Goal: Task Accomplishment & Management: Complete application form

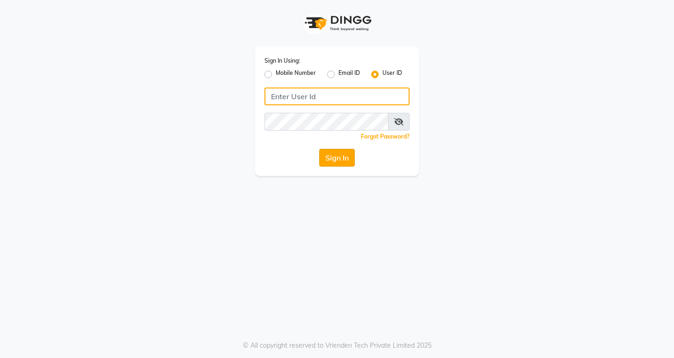
type input "hpl"
click at [342, 163] on button "Sign In" at bounding box center [337, 158] width 36 height 18
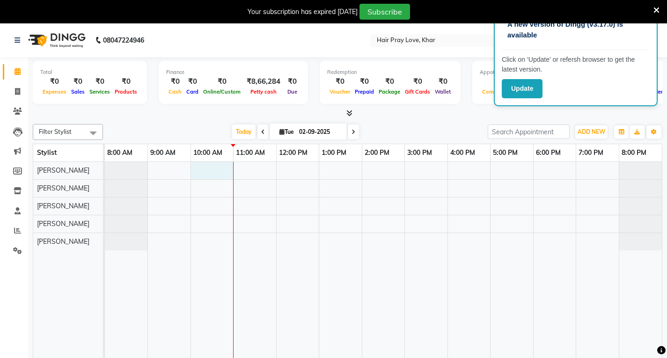
click at [213, 175] on div at bounding box center [383, 267] width 557 height 210
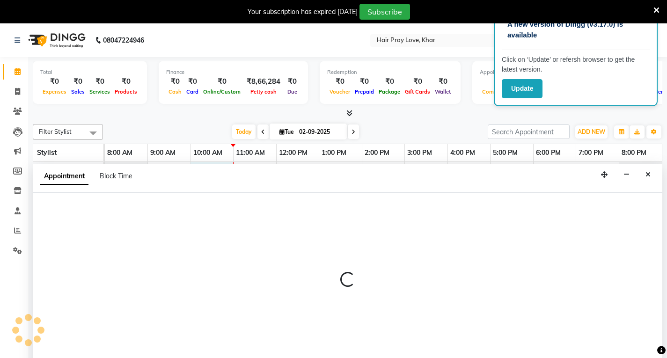
select select "54376"
select select "600"
select select "tentative"
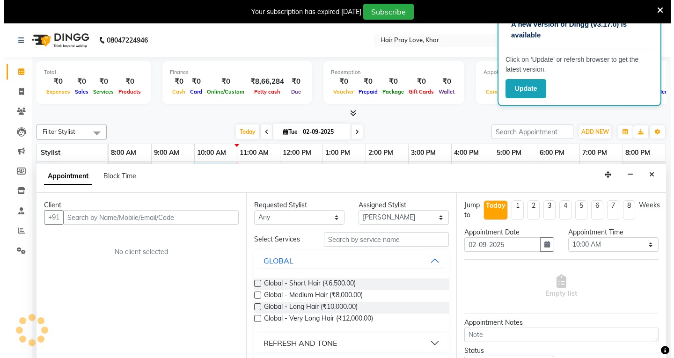
scroll to position [23, 0]
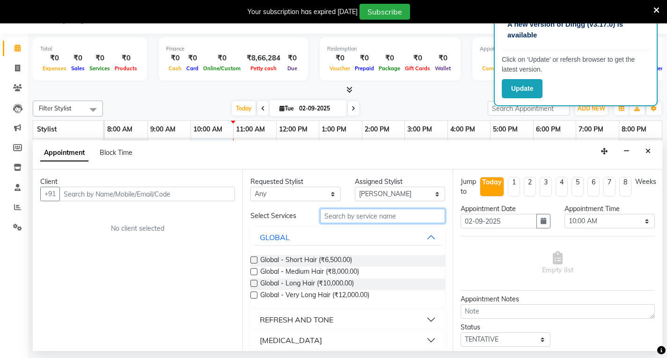
click at [338, 216] on input "text" at bounding box center [382, 216] width 125 height 15
click at [153, 186] on div "Client" at bounding box center [137, 182] width 195 height 10
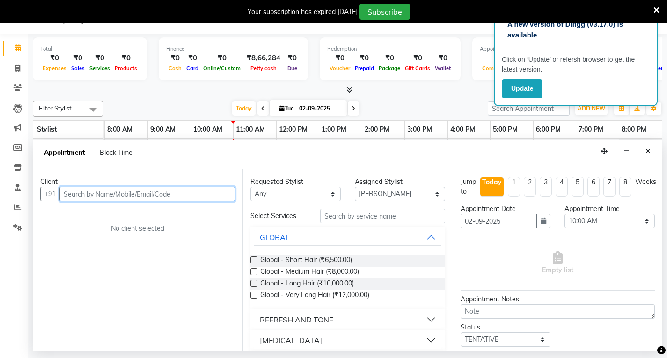
click at [152, 192] on input "text" at bounding box center [147, 194] width 176 height 15
type input "9819191013"
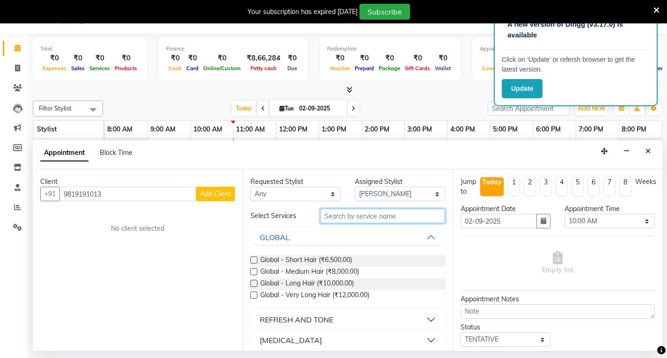
click at [343, 215] on input "text" at bounding box center [382, 216] width 125 height 15
click at [213, 192] on span "Add Client" at bounding box center [215, 194] width 31 height 8
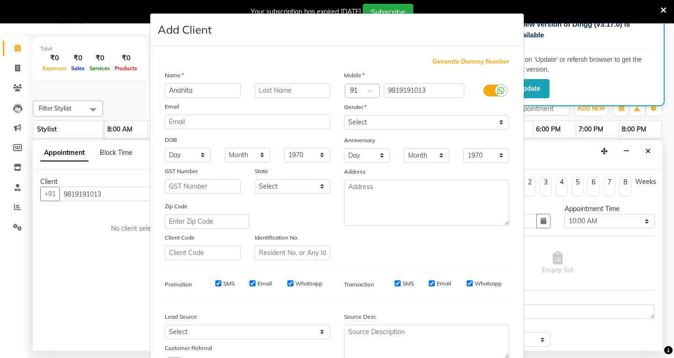
type input "Anahita"
click at [289, 93] on input "text" at bounding box center [293, 90] width 76 height 15
type input "[PERSON_NAME]"
click at [423, 128] on select "Select [DEMOGRAPHIC_DATA] [DEMOGRAPHIC_DATA] Other Prefer Not To Say" at bounding box center [426, 122] width 165 height 15
select select "[DEMOGRAPHIC_DATA]"
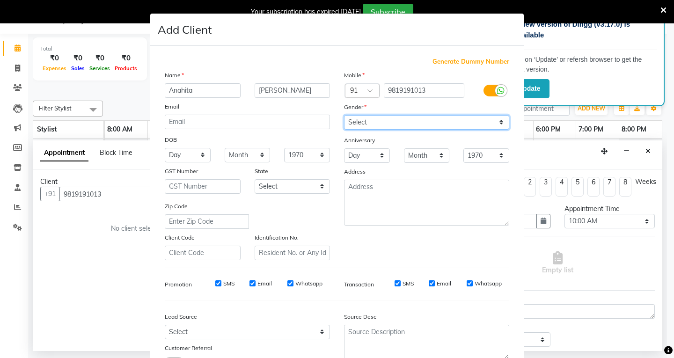
click at [344, 115] on select "Select [DEMOGRAPHIC_DATA] [DEMOGRAPHIC_DATA] Other Prefer Not To Say" at bounding box center [426, 122] width 165 height 15
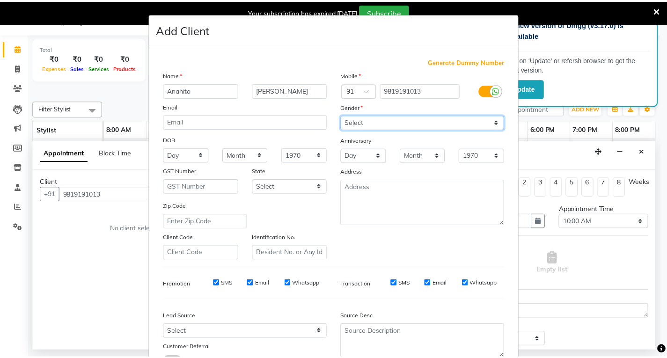
scroll to position [74, 0]
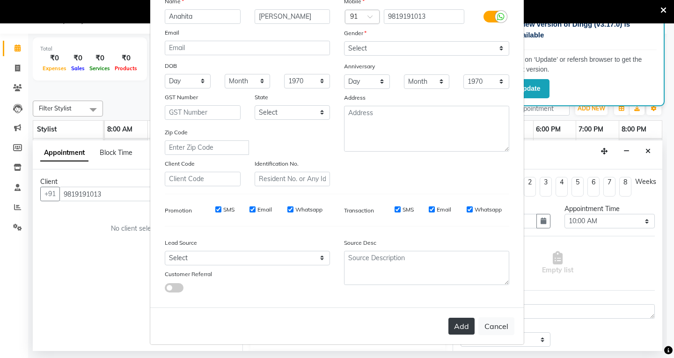
click at [455, 324] on button "Add" at bounding box center [461, 326] width 26 height 17
select select
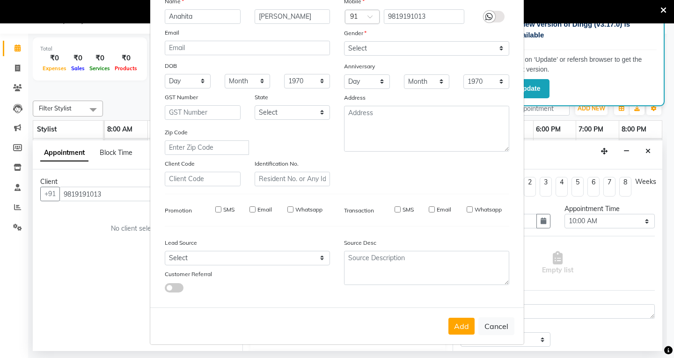
select select
checkbox input "false"
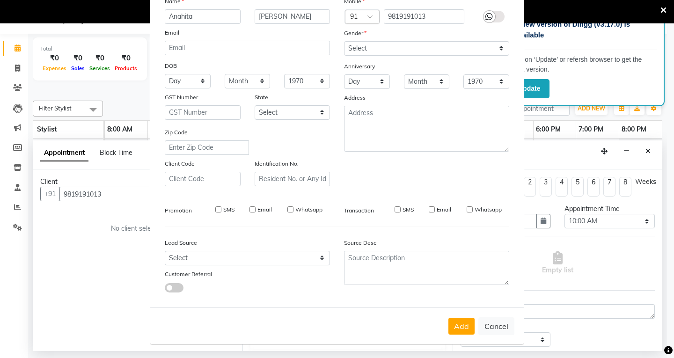
checkbox input "false"
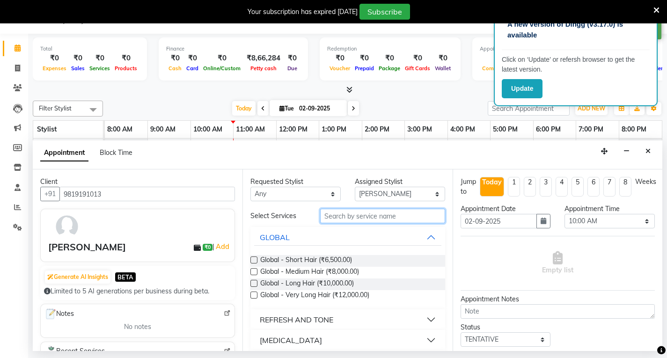
click at [353, 222] on input "text" at bounding box center [382, 216] width 125 height 15
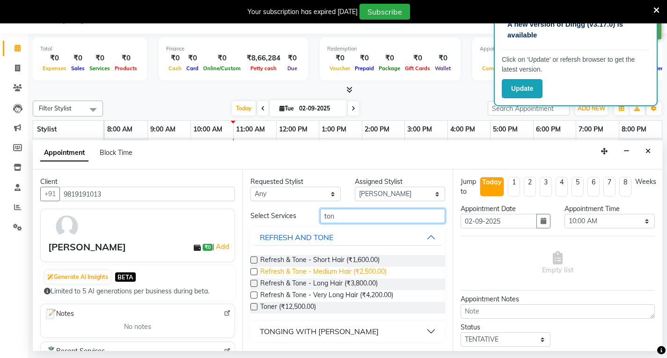
type input "ton"
click at [329, 272] on span "Refresh & Tone - Medium Hair (₹2,500.00)" at bounding box center [323, 273] width 126 height 12
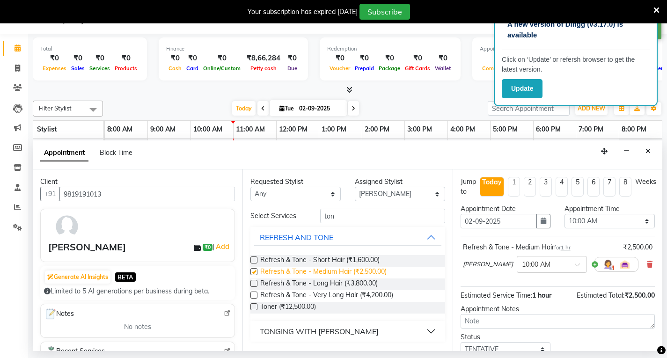
checkbox input "false"
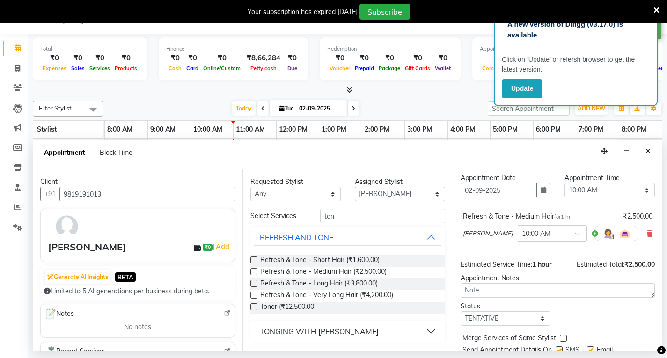
scroll to position [47, 0]
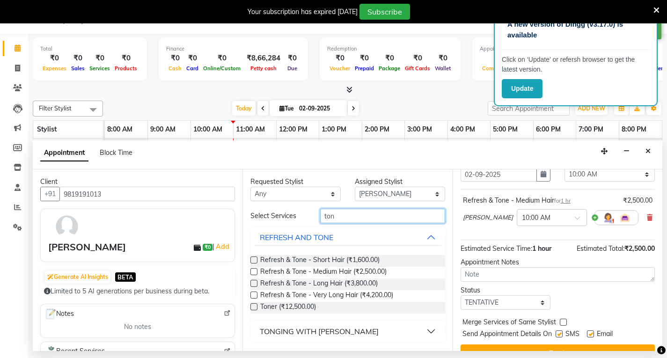
drag, startPoint x: 390, startPoint y: 213, endPoint x: 38, endPoint y: 263, distance: 355.2
click at [38, 263] on div "Client [PHONE_NUMBER] [PERSON_NAME] ₹0 | Add Generate AI Insights BETA Limited …" at bounding box center [348, 260] width 630 height 182
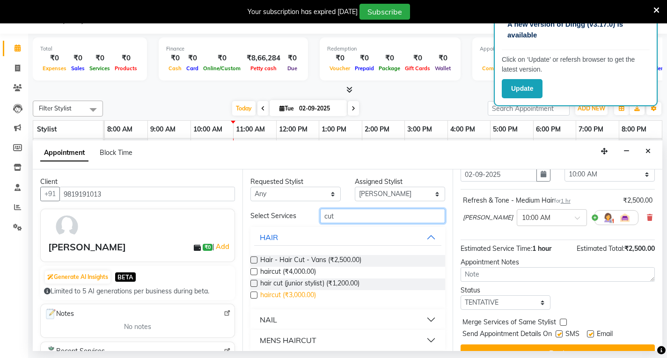
type input "cut"
click at [281, 294] on span "haircut (₹3,000.00)" at bounding box center [288, 296] width 56 height 12
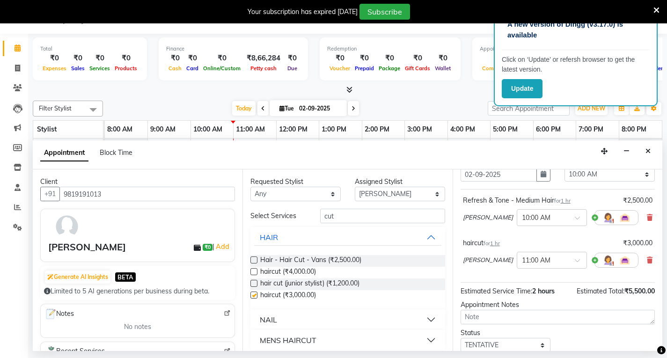
checkbox input "false"
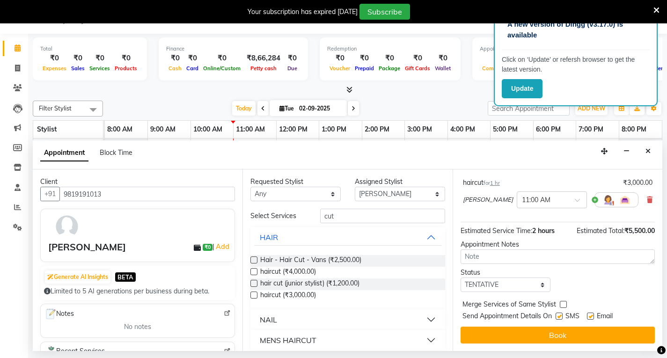
scroll to position [110, 0]
click at [499, 283] on select "Select TENTATIVE CONFIRM CHECK-IN UPCOMING" at bounding box center [506, 285] width 90 height 15
select select "check-in"
click at [461, 278] on select "Select TENTATIVE CONFIRM CHECK-IN UPCOMING" at bounding box center [506, 285] width 90 height 15
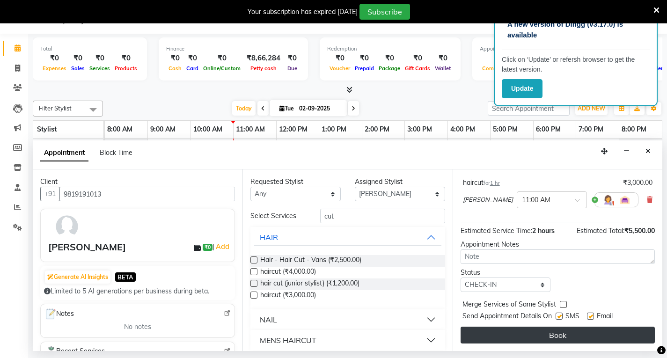
click at [504, 335] on button "Book" at bounding box center [558, 335] width 194 height 17
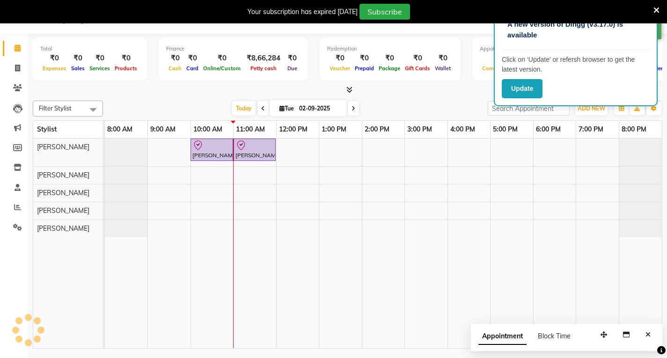
scroll to position [0, 0]
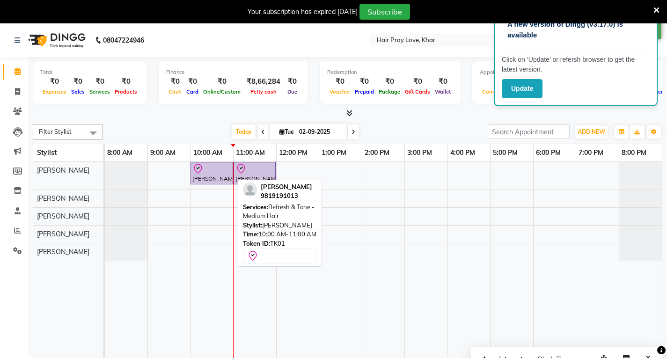
click at [224, 178] on div "[PERSON_NAME], TK01, 10:00 AM-11:00 AM, Refresh & Tone - Medium Hair" at bounding box center [211, 173] width 41 height 20
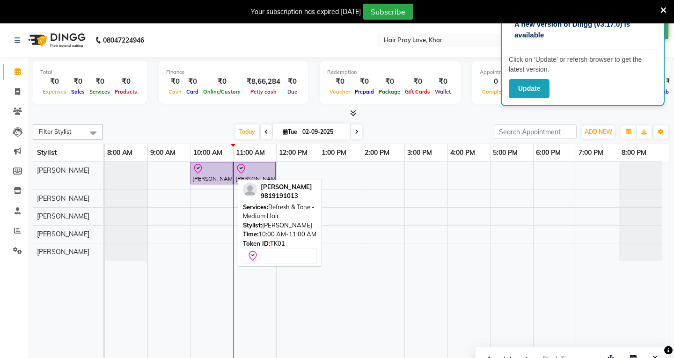
select select "8"
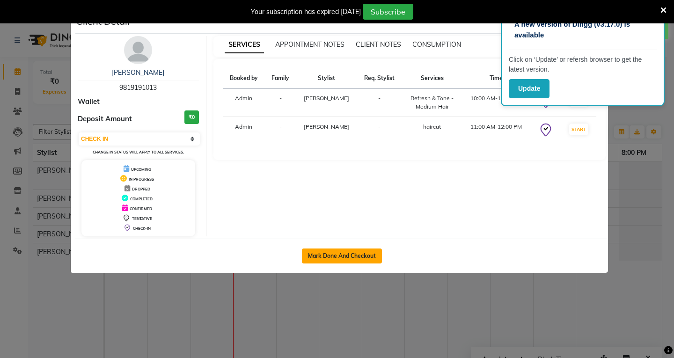
click at [317, 259] on button "Mark Done And Checkout" at bounding box center [342, 256] width 80 height 15
select select "service"
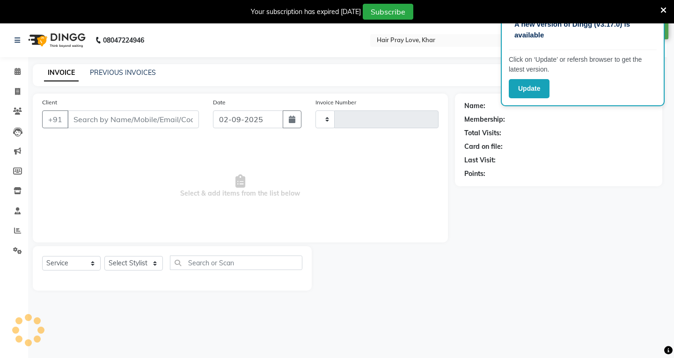
type input "0352"
select select "6919"
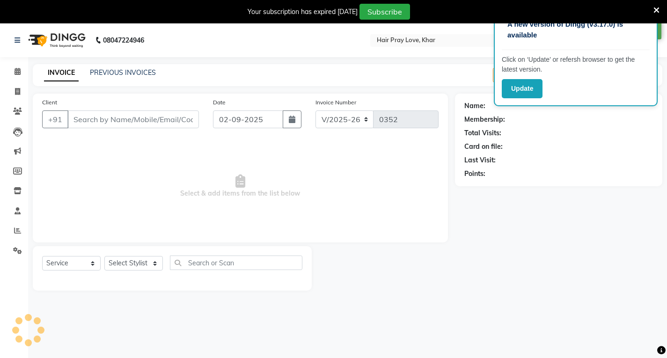
type input "9819191013"
select select "54376"
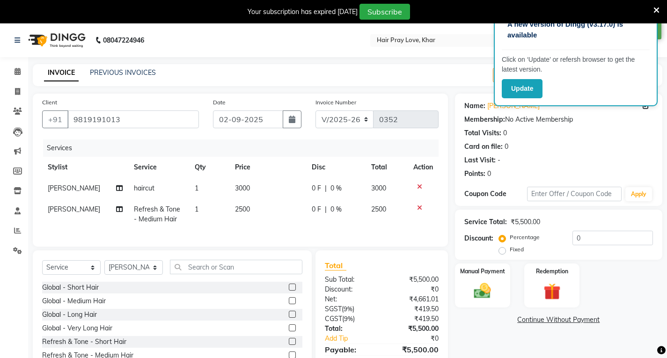
click at [240, 206] on span "2500" at bounding box center [242, 209] width 15 height 8
select select "54376"
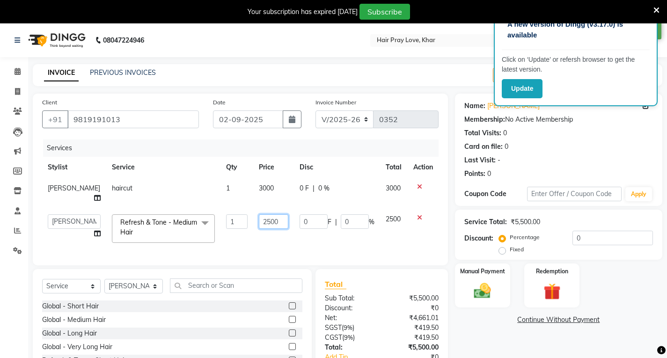
click at [259, 221] on input "2500" at bounding box center [273, 221] width 29 height 15
type input "4500"
click at [261, 249] on div "Client [PHONE_NUMBER] Date [DATE] Invoice Number V/2025 V/[PHONE_NUMBER] Servic…" at bounding box center [240, 180] width 415 height 172
